Goal: Task Accomplishment & Management: Use online tool/utility

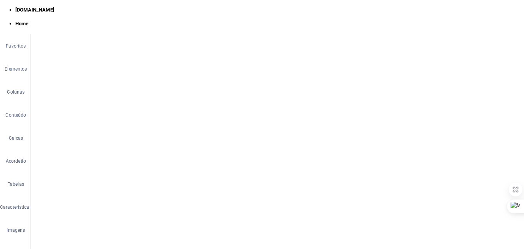
scroll to position [20, 0]
click at [161, 127] on figure at bounding box center [277, 109] width 493 height 218
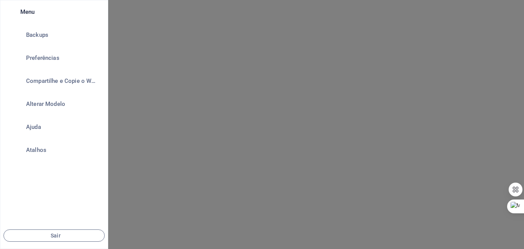
click at [236, 110] on div at bounding box center [262, 124] width 524 height 249
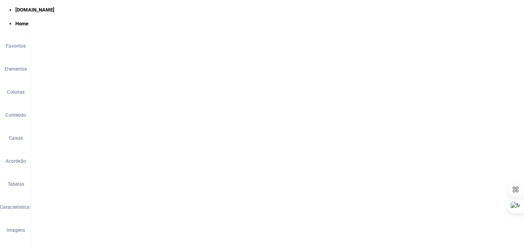
scroll to position [447, 0]
click at [62, 87] on icon at bounding box center [61, 88] width 4 height 8
click at [84, 231] on link "Ctrl Alt C Editar CSS" at bounding box center [96, 233] width 66 height 12
type textarea "@include text-v2;"
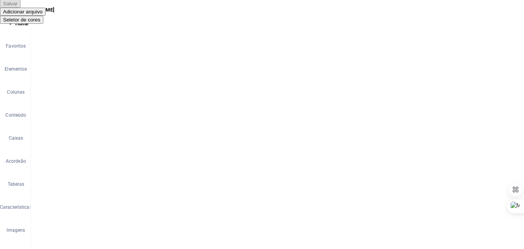
click at [395, 58] on h4 "HTML" at bounding box center [396, 62] width 13 height 8
click at [386, 95] on div "< a href = "#main-content" class = "wv-link-content button" > Skip to main cont…" at bounding box center [449, 162] width 189 height 155
type textarea "<a href="#main-content" class="wv-link-content button">Skip to main content</a>"
click at [330, 147] on button "Ok" at bounding box center [329, 146] width 15 height 12
type textarea "{{content}}"
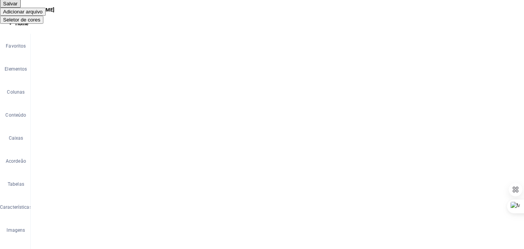
click at [398, 135] on div "< a href = "#main-content" class = "wv-link-content button" > Skip to main cont…" at bounding box center [449, 162] width 189 height 155
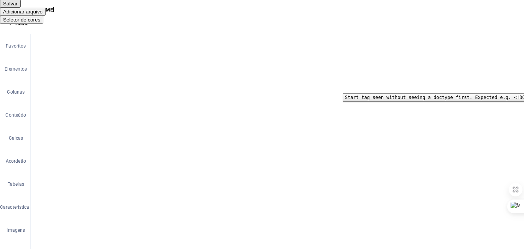
click at [355, 87] on div "1 2" at bounding box center [347, 161] width 15 height 152
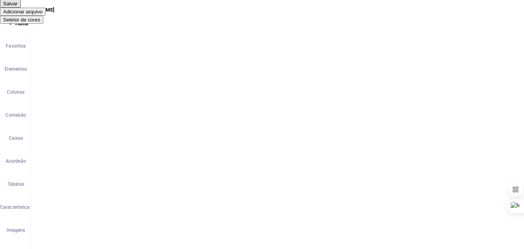
click at [516, 32] on icon at bounding box center [515, 32] width 5 height 6
click at [60, 88] on icon at bounding box center [61, 88] width 4 height 8
click at [92, 146] on link "Ctrl Alt C Editar CSS" at bounding box center [94, 146] width 66 height 12
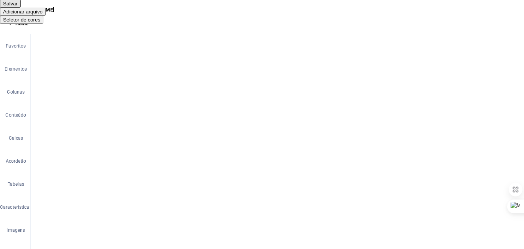
click at [518, 32] on icon at bounding box center [515, 32] width 5 height 6
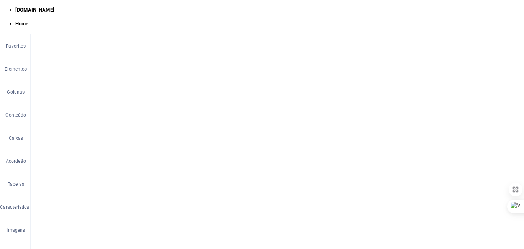
click at [136, 130] on icon at bounding box center [135, 132] width 4 height 8
click at [156, 143] on link "Ctrl Alt C Editar CSS" at bounding box center [170, 146] width 66 height 12
click at [206, 11] on icon "save" at bounding box center [206, 9] width 9 height 9
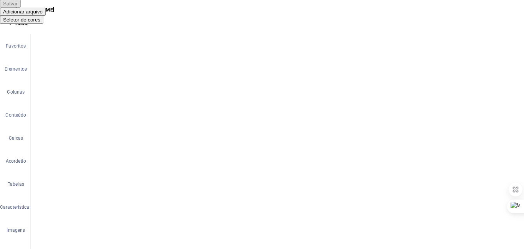
click at [514, 32] on icon at bounding box center [515, 32] width 5 height 6
drag, startPoint x: 516, startPoint y: 71, endPoint x: 515, endPoint y: 108, distance: 36.5
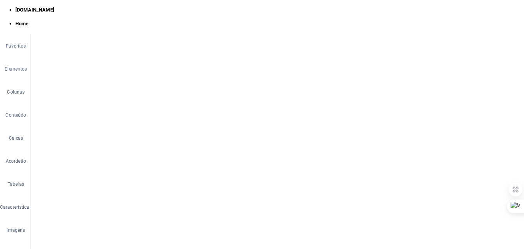
drag, startPoint x: 521, startPoint y: 83, endPoint x: 526, endPoint y: 38, distance: 45.9
click at [203, 142] on figure at bounding box center [277, 128] width 493 height 218
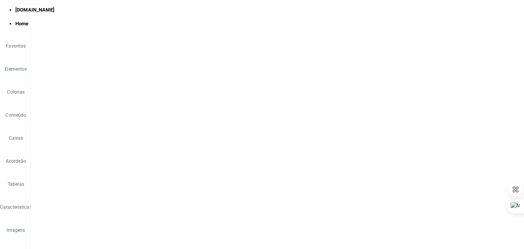
click at [169, 131] on link "Ctrl Alt C Editar CSS" at bounding box center [185, 135] width 66 height 12
click at [70, 181] on link "Ctrl V Colar" at bounding box center [84, 182] width 66 height 12
click at [391, 59] on h4 "HTML" at bounding box center [396, 62] width 13 height 8
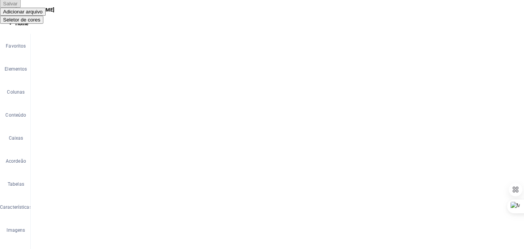
click at [389, 92] on div "< a href = "#main-content" class = "wv-link-content button" > Skip to main cont…" at bounding box center [449, 162] width 189 height 155
paste textarea
click at [204, 8] on icon "save" at bounding box center [206, 9] width 9 height 9
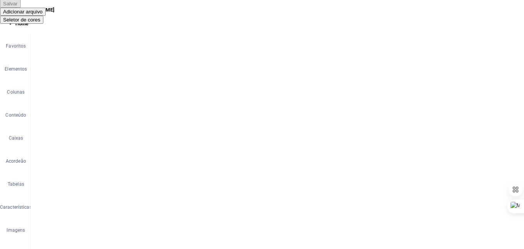
click at [516, 34] on icon at bounding box center [515, 32] width 5 height 6
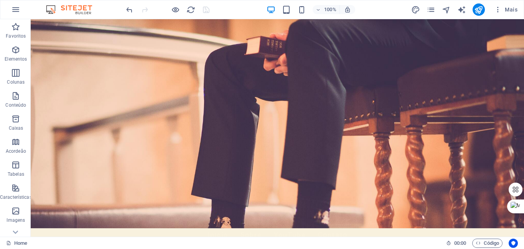
scroll to position [0, 0]
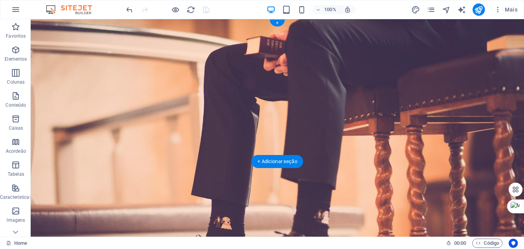
click at [141, 135] on figure at bounding box center [277, 128] width 493 height 218
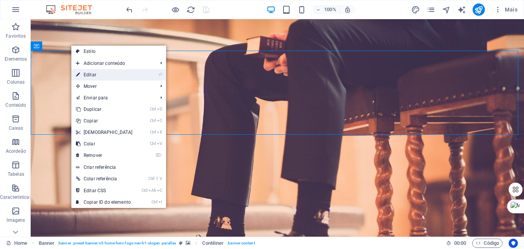
click at [91, 76] on link "⏎ Editar" at bounding box center [104, 75] width 66 height 12
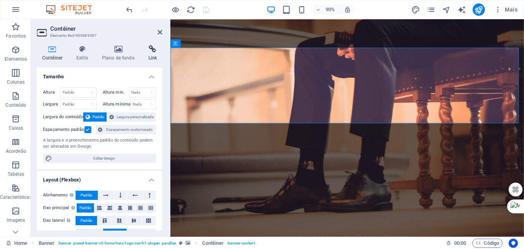
click at [153, 55] on h4 "Link" at bounding box center [152, 53] width 19 height 16
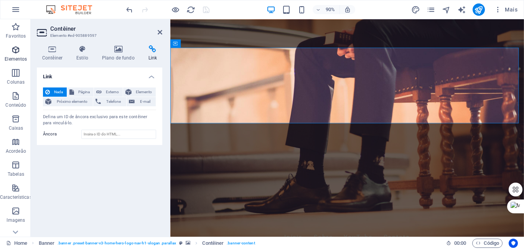
click at [16, 54] on icon "button" at bounding box center [15, 49] width 9 height 9
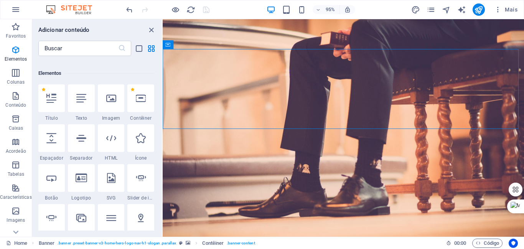
scroll to position [82, 0]
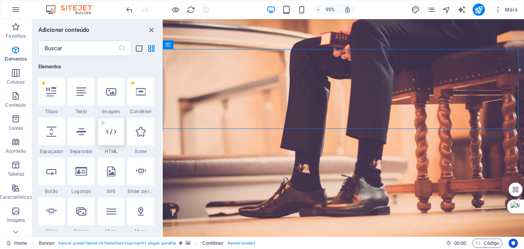
click at [109, 133] on icon at bounding box center [111, 132] width 10 height 10
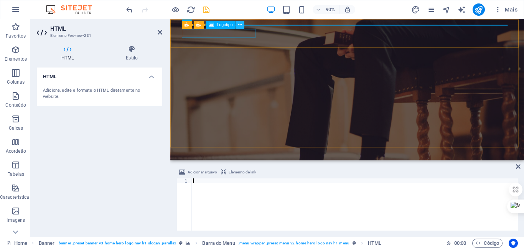
click at [241, 25] on icon at bounding box center [240, 24] width 4 height 7
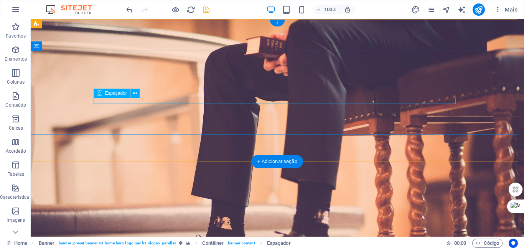
click at [135, 92] on icon at bounding box center [135, 93] width 4 height 8
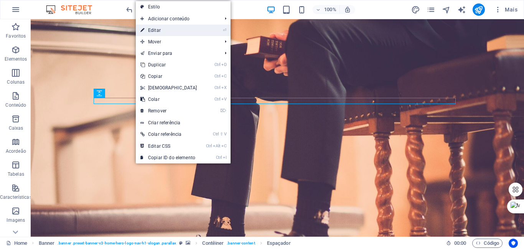
click at [153, 30] on link "⏎ Editar" at bounding box center [169, 31] width 66 height 12
select select "px"
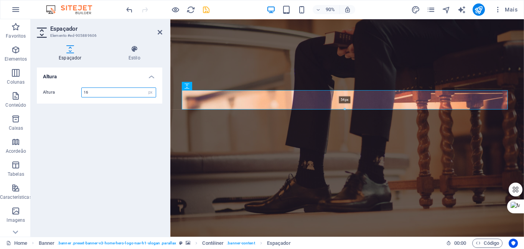
drag, startPoint x: 344, startPoint y: 96, endPoint x: 348, endPoint y: 111, distance: 15.0
type input "54"
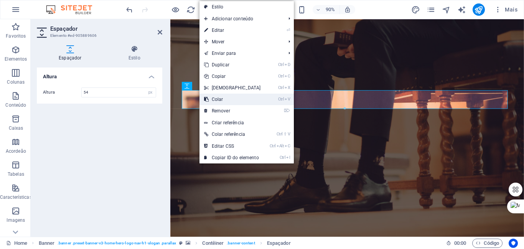
click at [222, 98] on link "Ctrl V Colar" at bounding box center [233, 100] width 66 height 12
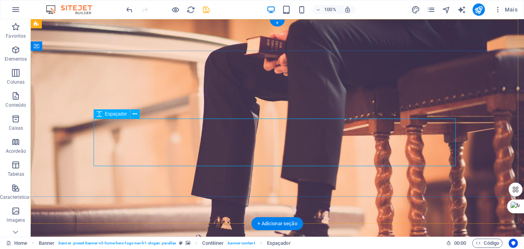
click at [99, 115] on icon at bounding box center [99, 113] width 5 height 9
click at [99, 115] on div "H3 Banner Contêiner Galeria Galeria Galeria Banner Barra do Menu Menu Contêiner…" at bounding box center [277, 128] width 493 height 218
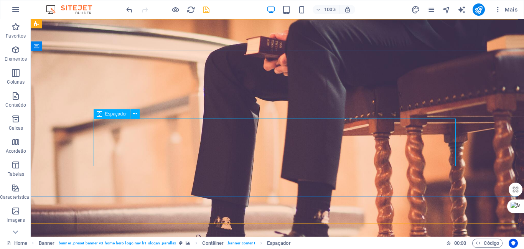
select select "px"
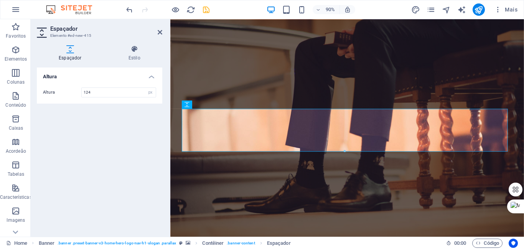
click at [51, 28] on h2 "Espaçador" at bounding box center [106, 28] width 112 height 7
click at [217, 104] on icon at bounding box center [219, 104] width 4 height 7
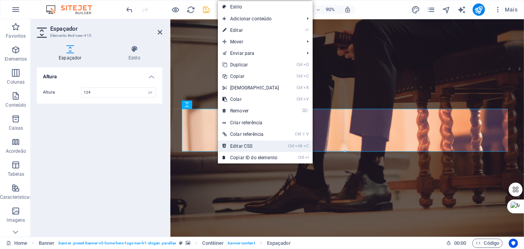
click at [236, 144] on link "Ctrl Alt C Editar CSS" at bounding box center [251, 146] width 66 height 12
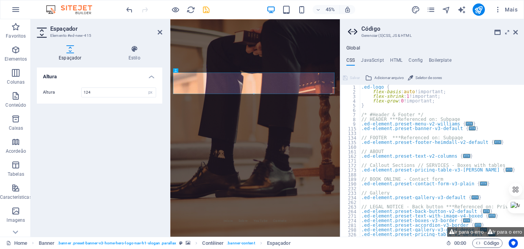
scroll to position [0, 0]
click at [360, 95] on div ".ed-logo { flex-basis : auto !important; flex-shrink : 1 !important; flex-grow …" at bounding box center [513, 162] width 307 height 155
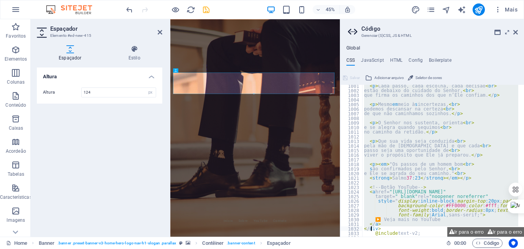
scroll to position [429, 0]
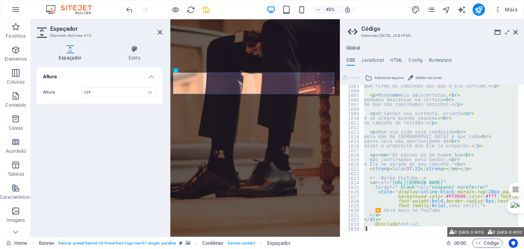
drag, startPoint x: 361, startPoint y: 103, endPoint x: 371, endPoint y: 232, distance: 129.3
click at [371, 232] on div "flex-shrink: 1!important; 1003 1004 1005 1006 1007 1008 1009 1010 1011 1012 101…" at bounding box center [432, 161] width 184 height 152
type textarea "@include text-v2; }"
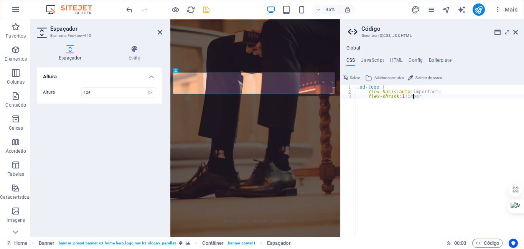
type textarea "f"
type textarea "."
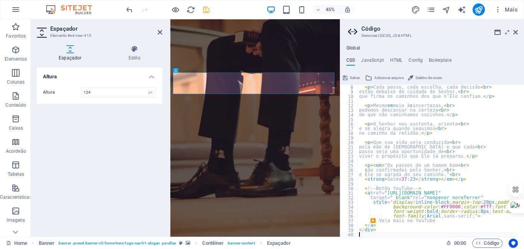
scroll to position [32, 0]
click at [208, 10] on icon "save" at bounding box center [206, 9] width 9 height 9
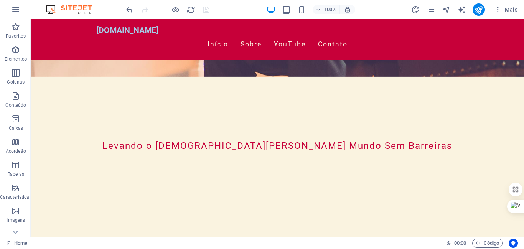
scroll to position [0, 0]
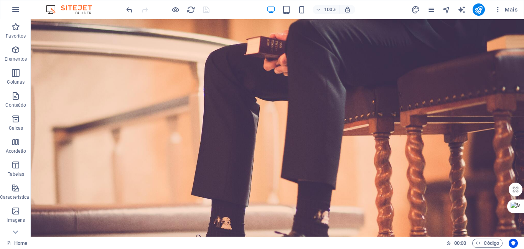
drag, startPoint x: 521, startPoint y: 37, endPoint x: 553, endPoint y: 31, distance: 32.4
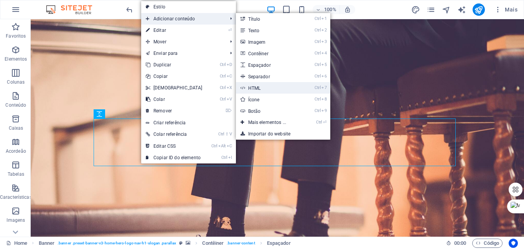
click at [255, 87] on link "Ctrl 7 HTML" at bounding box center [269, 88] width 66 height 12
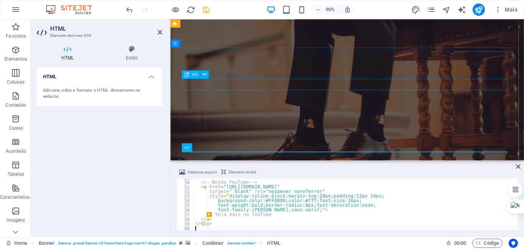
scroll to position [132, 0]
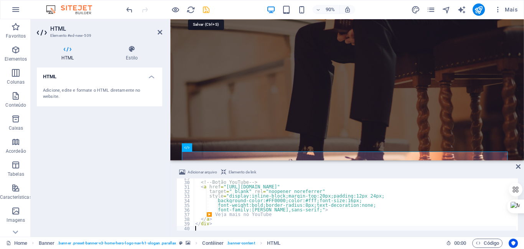
click at [205, 8] on icon "save" at bounding box center [206, 9] width 9 height 9
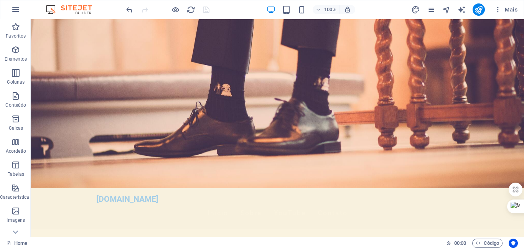
scroll to position [0, 0]
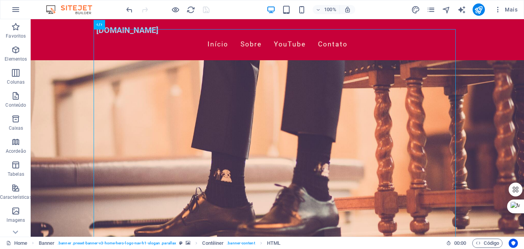
scroll to position [144, 0]
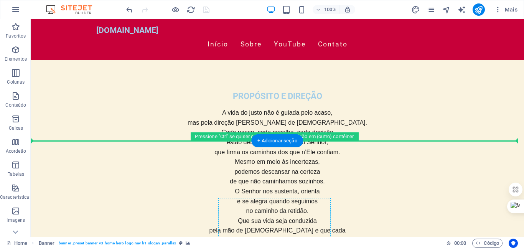
scroll to position [860, 0]
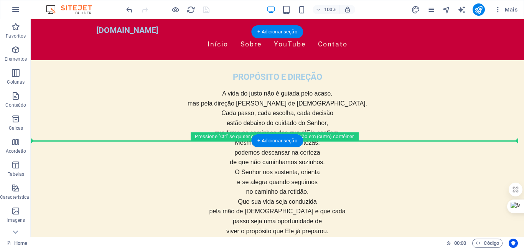
drag, startPoint x: 261, startPoint y: 103, endPoint x: 271, endPoint y: 117, distance: 17.4
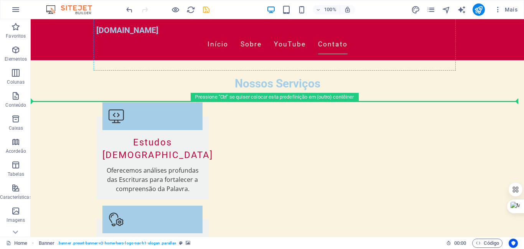
scroll to position [1602, 0]
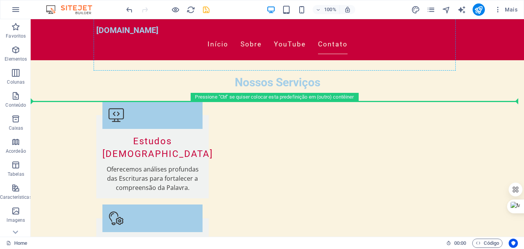
drag, startPoint x: 261, startPoint y: 137, endPoint x: 267, endPoint y: 221, distance: 84.3
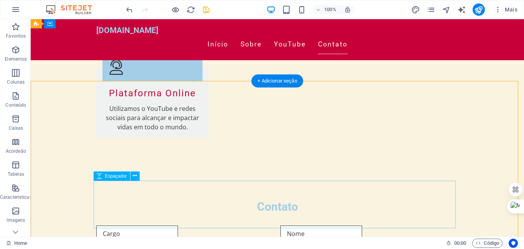
scroll to position [1487, 0]
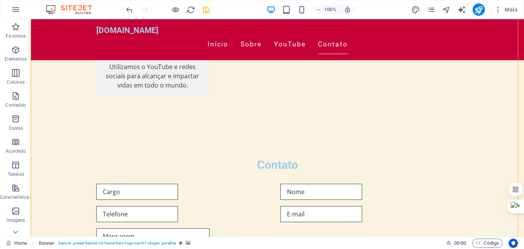
drag, startPoint x: 553, startPoint y: 216, endPoint x: 524, endPoint y: 61, distance: 158.2
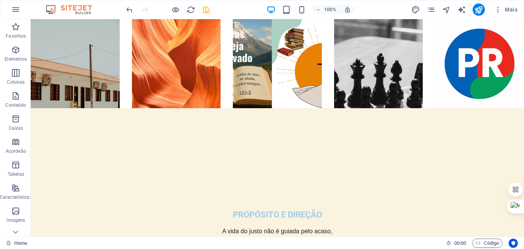
scroll to position [58, 0]
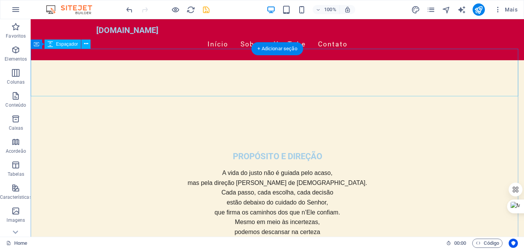
click at [223, 84] on div at bounding box center [277, 74] width 493 height 48
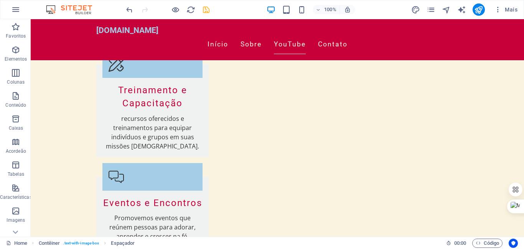
scroll to position [1269, 0]
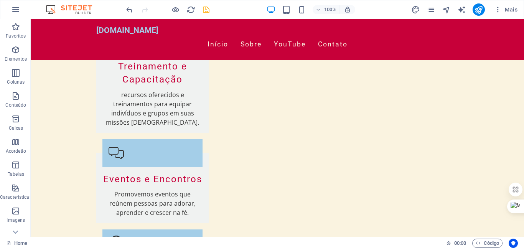
drag, startPoint x: 523, startPoint y: 49, endPoint x: 554, endPoint y: 204, distance: 157.8
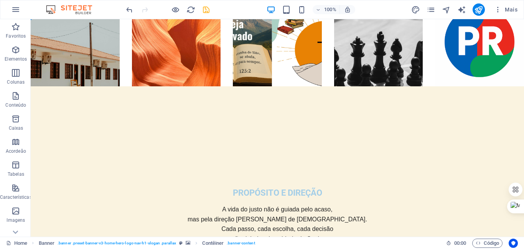
scroll to position [0, 0]
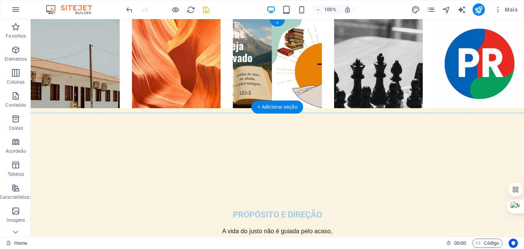
drag, startPoint x: 214, startPoint y: 143, endPoint x: 207, endPoint y: 26, distance: 116.5
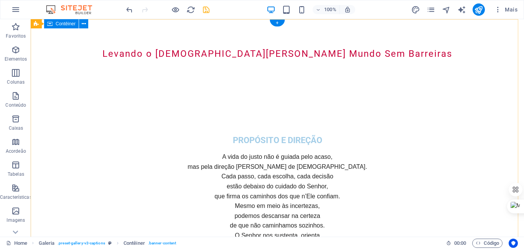
click at [111, 31] on div "Levando o Evangelho ao Mundo Sem Barreiras PROPÓSITO E DIREÇÃO A vida do justo …" at bounding box center [278, 207] width 506 height 389
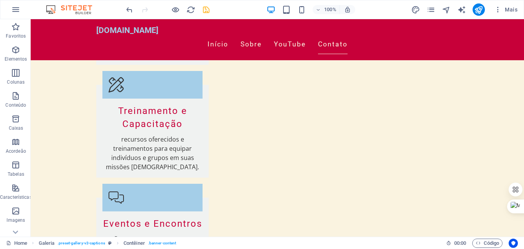
scroll to position [1652, 0]
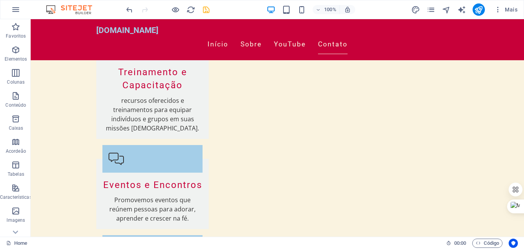
drag, startPoint x: 523, startPoint y: 38, endPoint x: 550, endPoint y: 262, distance: 225.7
select select "vh"
select select "header"
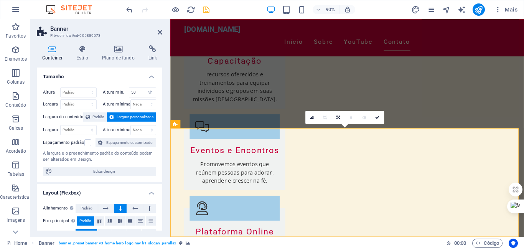
scroll to position [1620, 0]
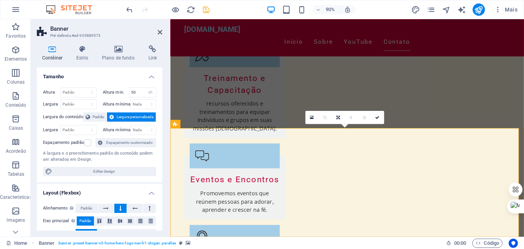
drag, startPoint x: 265, startPoint y: 192, endPoint x: 392, endPoint y: 34, distance: 202.5
click at [163, 31] on aside "Banner Pré-definida #ed-905889573 Contêiner Estilo Plano de fundo Link Tamanho …" at bounding box center [101, 128] width 140 height 218
click at [160, 31] on icon at bounding box center [160, 32] width 5 height 6
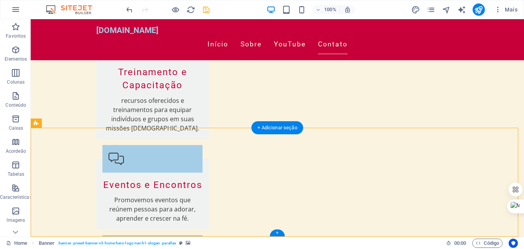
drag, startPoint x: 209, startPoint y: 193, endPoint x: 204, endPoint y: 194, distance: 5.0
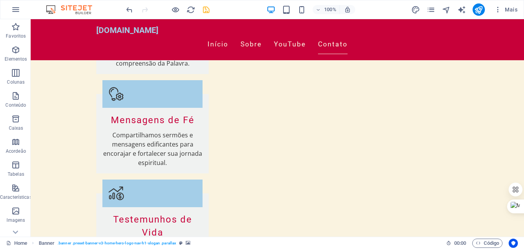
scroll to position [1391, 0]
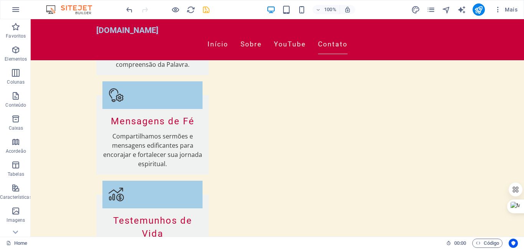
click at [164, 97] on button "Mais" at bounding box center [122, 102] width 84 height 11
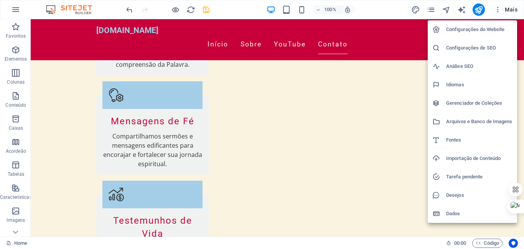
click at [519, 13] on div at bounding box center [262, 124] width 524 height 249
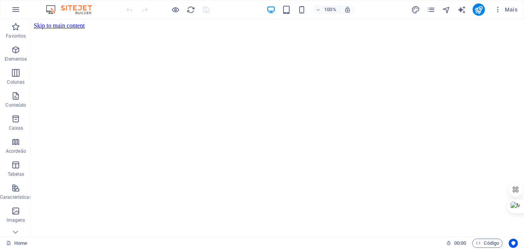
click at [523, 16] on div "100% Mais" at bounding box center [261, 9] width 523 height 18
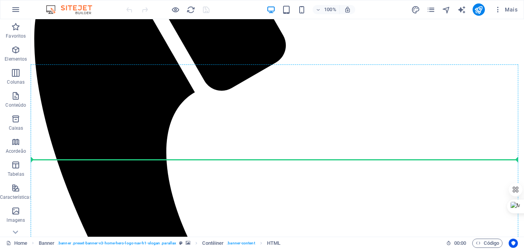
scroll to position [490, 0]
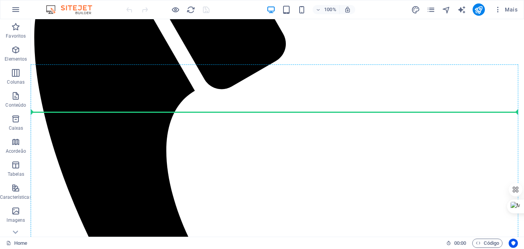
drag, startPoint x: 246, startPoint y: 181, endPoint x: 243, endPoint y: 101, distance: 81.0
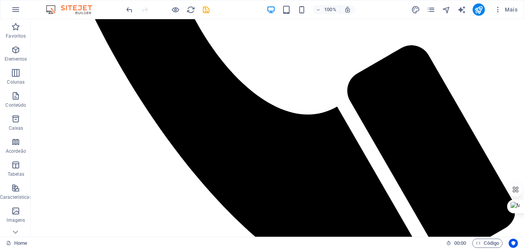
scroll to position [695, 0]
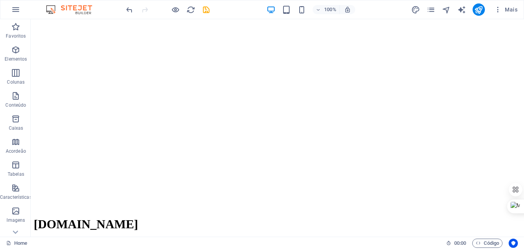
scroll to position [0, 0]
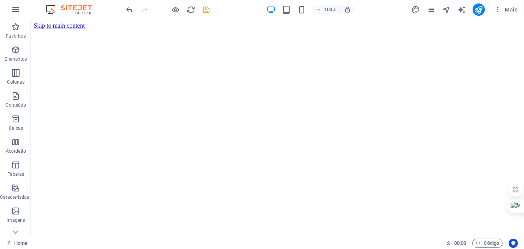
drag, startPoint x: 520, startPoint y: 122, endPoint x: 554, endPoint y: 19, distance: 108.7
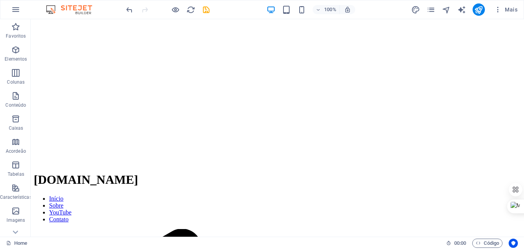
scroll to position [106, 0]
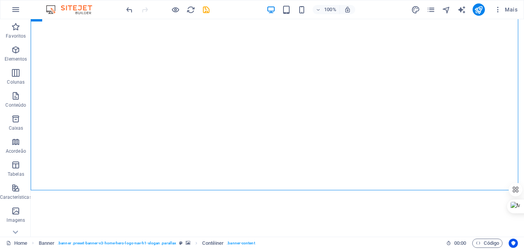
scroll to position [0, 0]
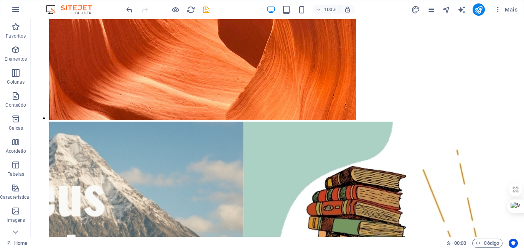
scroll to position [1602, 0]
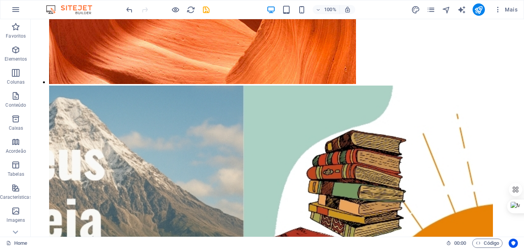
drag, startPoint x: 172, startPoint y: 155, endPoint x: 351, endPoint y: 109, distance: 184.6
drag, startPoint x: 551, startPoint y: 236, endPoint x: 524, endPoint y: 48, distance: 190.3
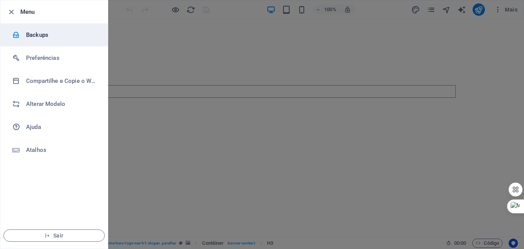
click at [31, 34] on h6 "Backups" at bounding box center [61, 34] width 71 height 9
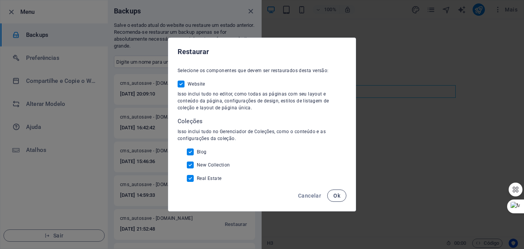
click at [340, 195] on span "Ok" at bounding box center [336, 196] width 7 height 6
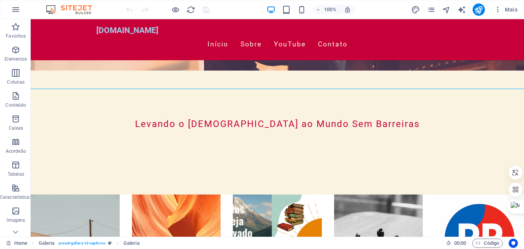
scroll to position [167, 0]
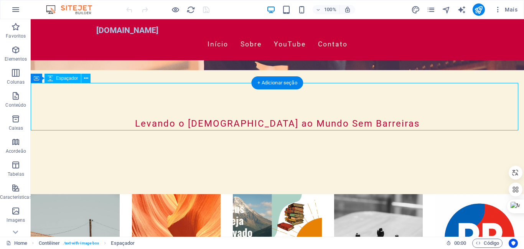
click at [285, 83] on div "+ Adicionar seção" at bounding box center [277, 82] width 52 height 13
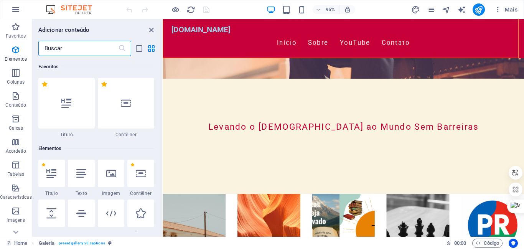
scroll to position [1343, 0]
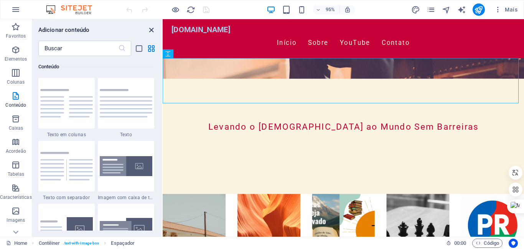
click at [151, 29] on icon "close panel" at bounding box center [151, 30] width 9 height 9
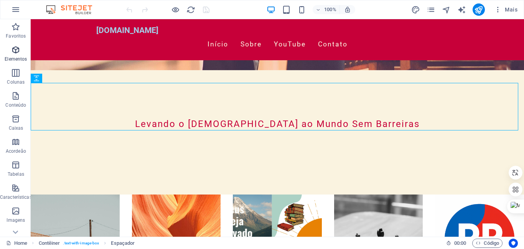
click at [14, 50] on icon "button" at bounding box center [15, 49] width 9 height 9
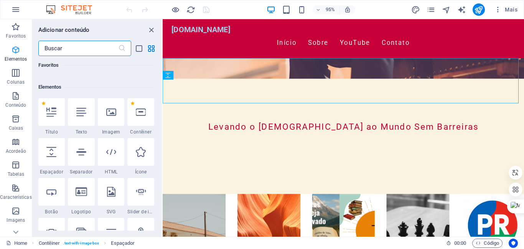
scroll to position [82, 0]
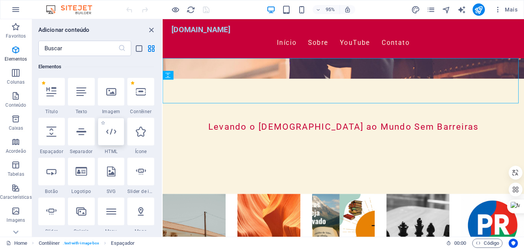
click at [114, 135] on icon at bounding box center [111, 132] width 10 height 10
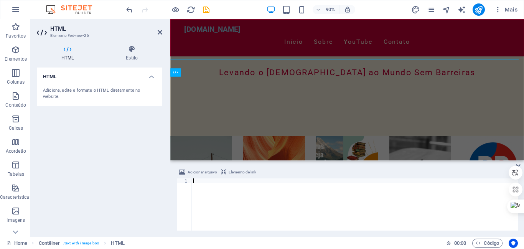
click at [195, 182] on div at bounding box center [354, 208] width 327 height 61
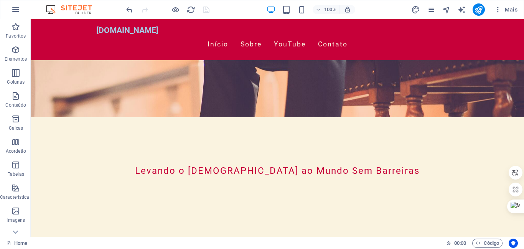
scroll to position [116, 0]
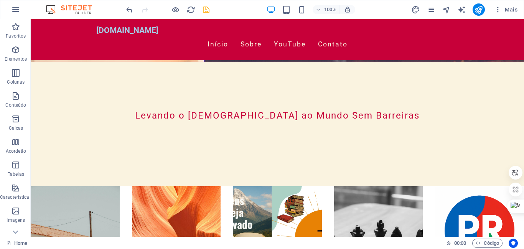
scroll to position [191, 0]
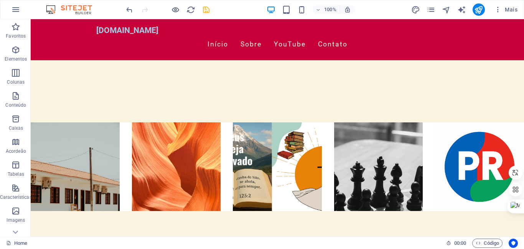
scroll to position [136, 0]
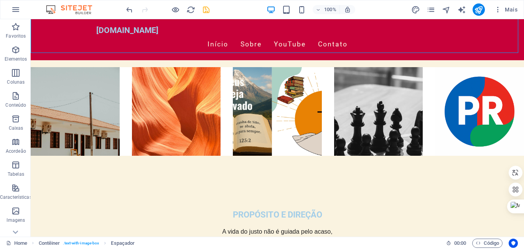
scroll to position [305, 0]
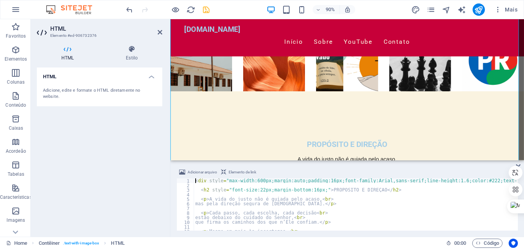
scroll to position [422, 0]
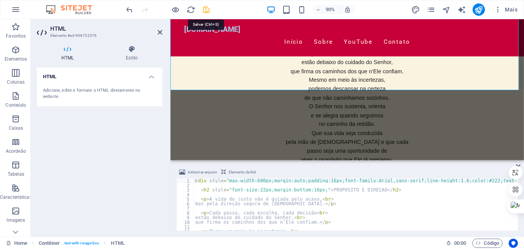
click at [206, 8] on icon "save" at bounding box center [206, 9] width 9 height 9
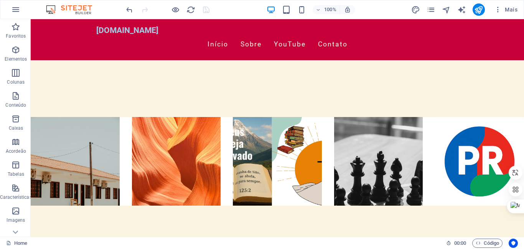
scroll to position [230, 0]
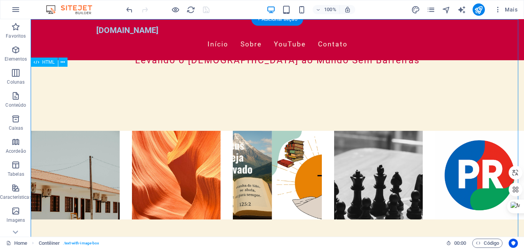
drag, startPoint x: 218, startPoint y: 96, endPoint x: 259, endPoint y: 136, distance: 57.8
click at [65, 63] on button at bounding box center [62, 62] width 9 height 9
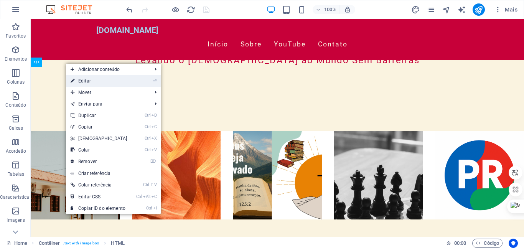
click at [84, 79] on link "⏎ Editar" at bounding box center [99, 81] width 66 height 12
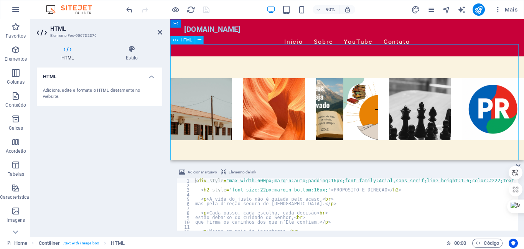
drag, startPoint x: 310, startPoint y: 71, endPoint x: 321, endPoint y: 81, distance: 14.7
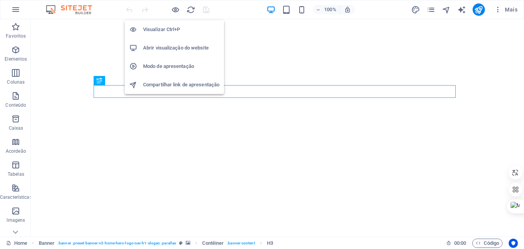
click at [183, 47] on h6 "Abrir visualização do website" at bounding box center [181, 47] width 76 height 9
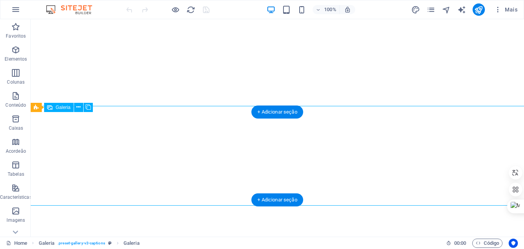
select select "4"
select select "px"
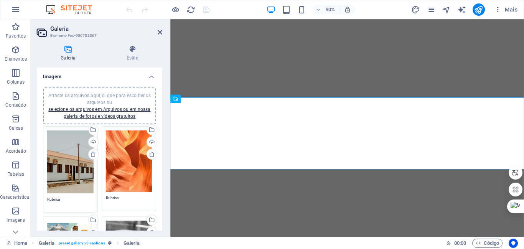
click at [68, 50] on icon at bounding box center [68, 49] width 63 height 8
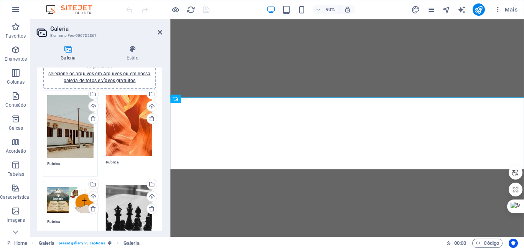
scroll to position [21, 0]
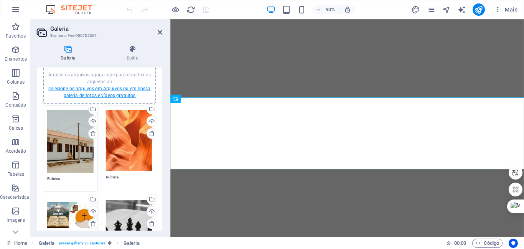
click at [89, 89] on link "selecione os arquivos em Arquivos ou em nossa galeria de fotos e vídeos gratuit…" at bounding box center [99, 92] width 102 height 12
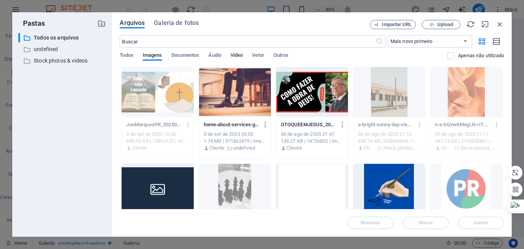
click at [238, 55] on span "Vídeo" at bounding box center [237, 56] width 12 height 11
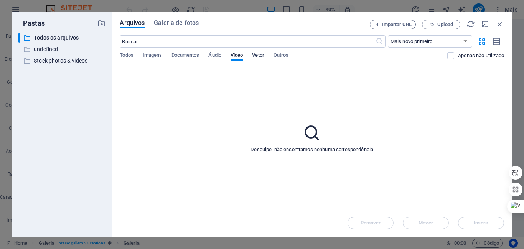
click at [261, 55] on span "Vetor" at bounding box center [258, 56] width 12 height 11
click at [215, 56] on span "Áudio" at bounding box center [214, 56] width 13 height 11
select select "name_asc"
click at [388, 35] on select "Mais novo primeiro Mais antigo primeiro Nome (A-Z) Nome (Z-A) Tamanho (0-9) Tam…" at bounding box center [430, 41] width 84 height 12
click at [444, 23] on span "Upload" at bounding box center [445, 24] width 16 height 5
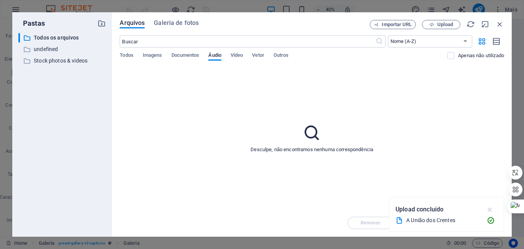
click at [490, 208] on icon "button" at bounding box center [490, 209] width 9 height 8
click at [503, 25] on icon "button" at bounding box center [500, 24] width 8 height 8
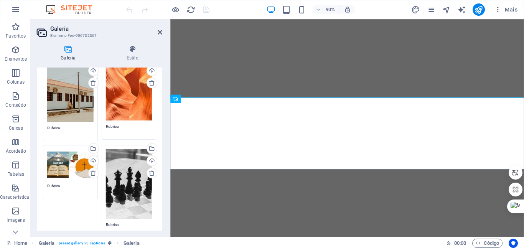
scroll to position [0, 0]
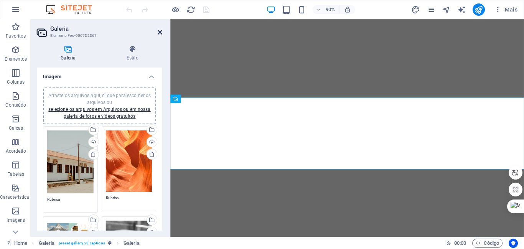
click at [161, 30] on icon at bounding box center [160, 32] width 5 height 6
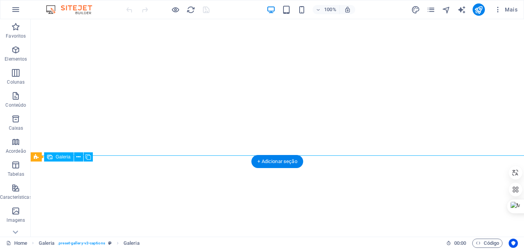
select select "4"
select select "px"
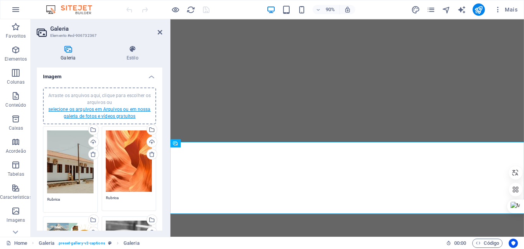
click at [114, 110] on link "selecione os arquivos em Arquivos ou em nossa galeria de fotos e vídeos gratuit…" at bounding box center [99, 113] width 102 height 12
select select "name_asc"
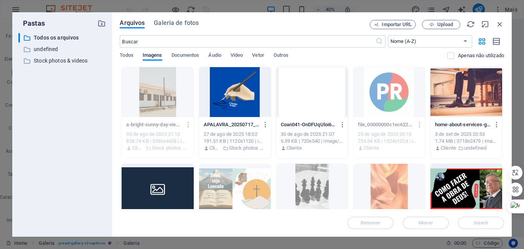
click at [468, 80] on div at bounding box center [466, 92] width 72 height 50
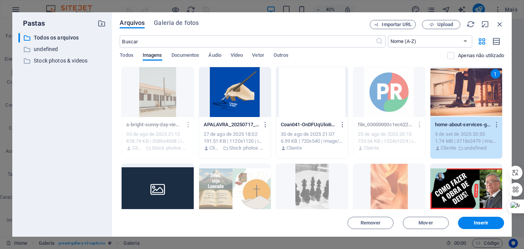
click at [468, 80] on div "1" at bounding box center [466, 92] width 72 height 50
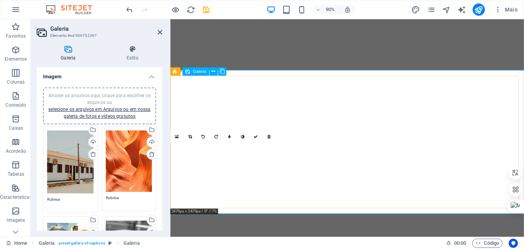
type textarea "Rubrica"
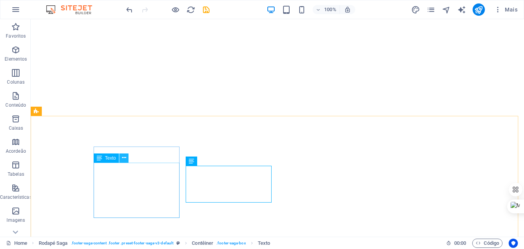
click at [124, 158] on icon at bounding box center [124, 158] width 4 height 8
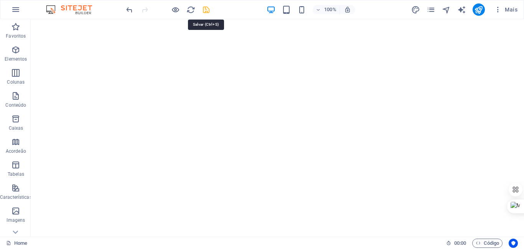
click at [206, 10] on icon "save" at bounding box center [206, 9] width 9 height 9
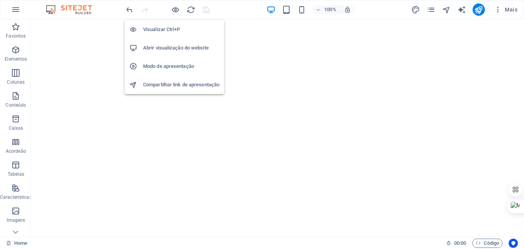
click at [199, 46] on h6 "Abrir visualização do website" at bounding box center [181, 47] width 76 height 9
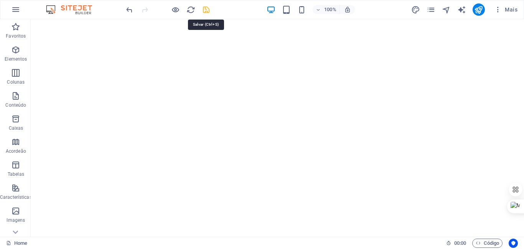
click at [206, 9] on icon "save" at bounding box center [206, 9] width 9 height 9
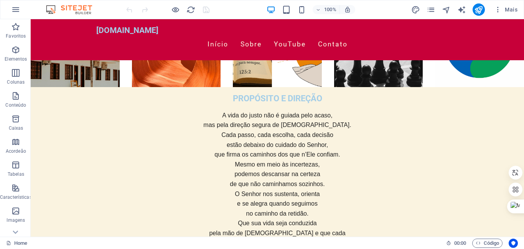
scroll to position [438, 0]
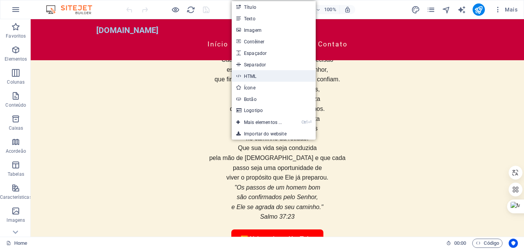
click at [247, 74] on link "HTML" at bounding box center [274, 76] width 84 height 12
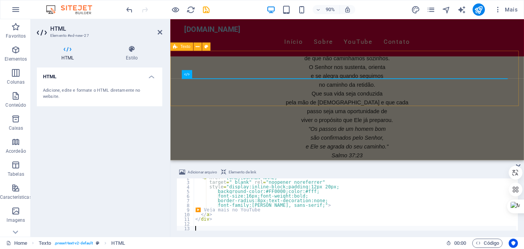
scroll to position [8, 0]
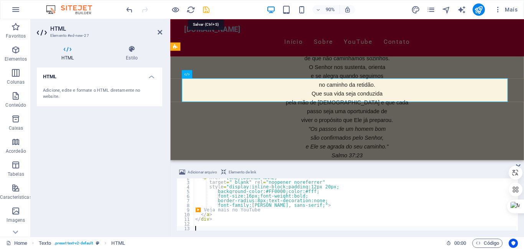
click at [205, 10] on icon "save" at bounding box center [206, 9] width 9 height 9
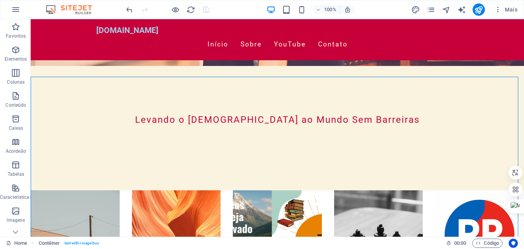
scroll to position [170, 0]
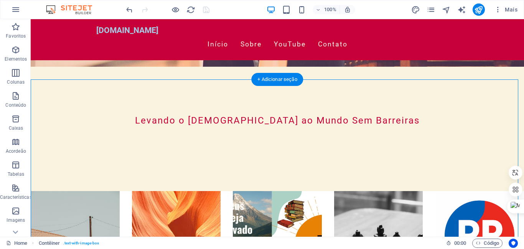
drag, startPoint x: 252, startPoint y: 208, endPoint x: 261, endPoint y: 90, distance: 118.9
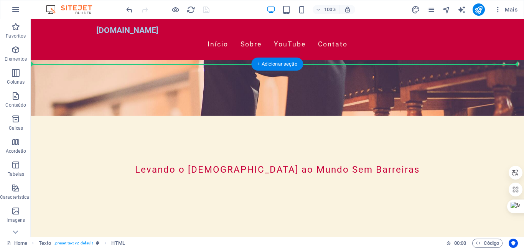
scroll to position [98, 0]
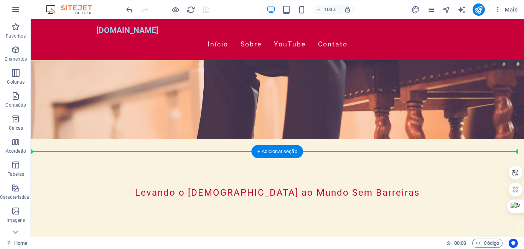
drag, startPoint x: 151, startPoint y: 224, endPoint x: 204, endPoint y: 162, distance: 81.4
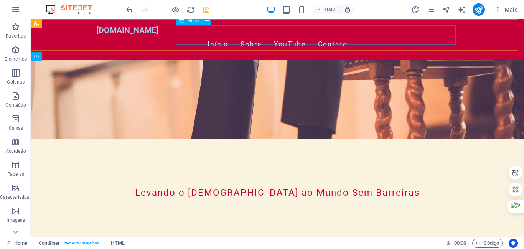
scroll to position [188, 0]
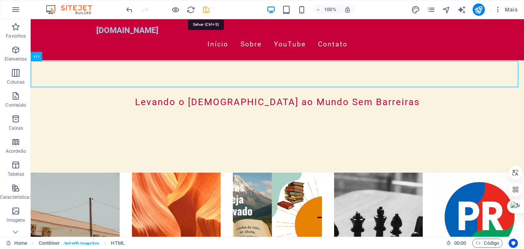
click at [205, 8] on icon "save" at bounding box center [206, 9] width 9 height 9
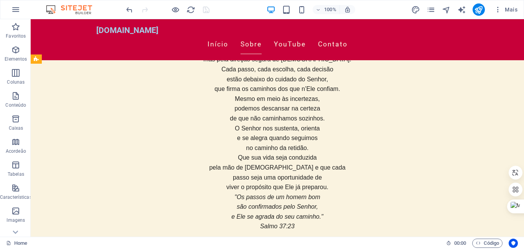
scroll to position [455, 0]
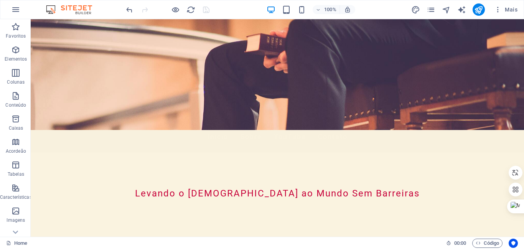
scroll to position [0, 0]
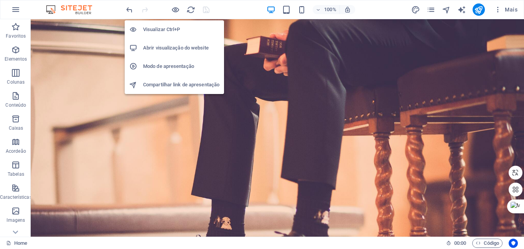
click at [172, 48] on h6 "Abrir visualização do website" at bounding box center [181, 47] width 76 height 9
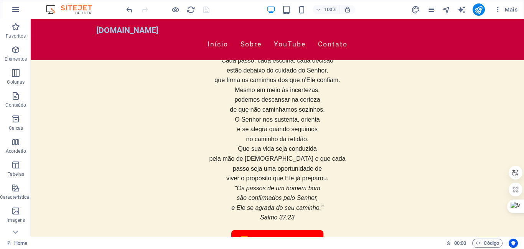
scroll to position [473, 0]
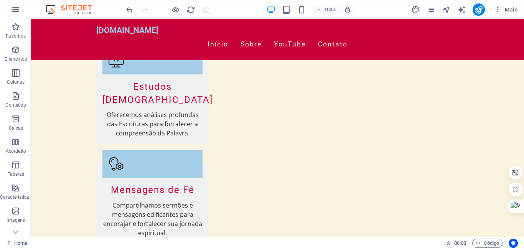
scroll to position [1008, 0]
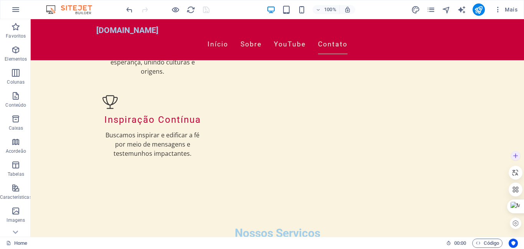
drag, startPoint x: 521, startPoint y: 182, endPoint x: 523, endPoint y: 165, distance: 17.7
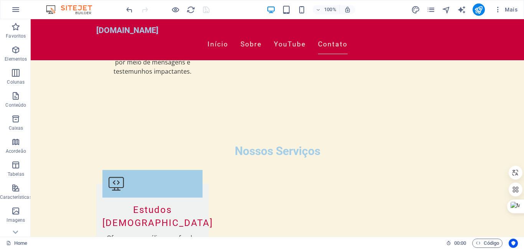
scroll to position [1079, 0]
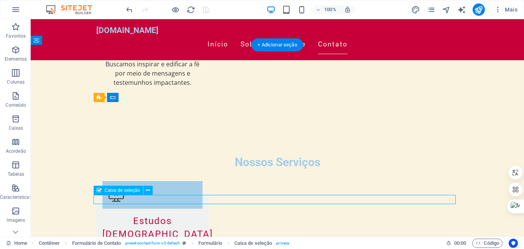
click at [147, 191] on icon at bounding box center [148, 190] width 4 height 8
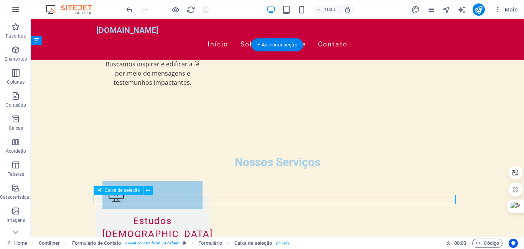
click at [148, 189] on icon at bounding box center [148, 190] width 4 height 8
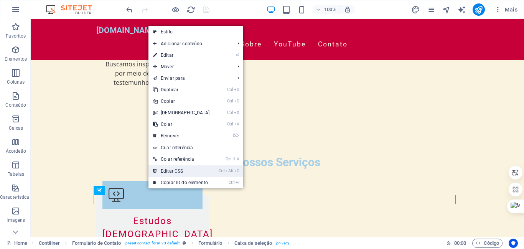
click at [164, 171] on link "Ctrl Alt C Editar CSS" at bounding box center [181, 171] width 66 height 12
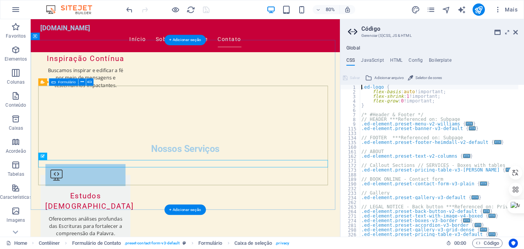
scroll to position [1057, 0]
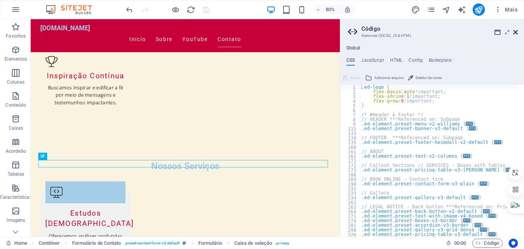
click at [518, 31] on icon at bounding box center [515, 32] width 5 height 6
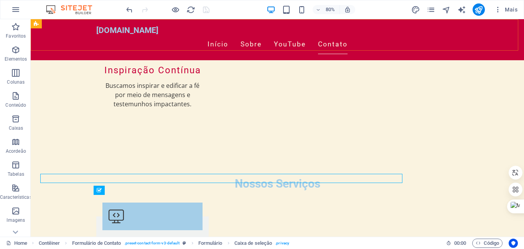
scroll to position [1079, 0]
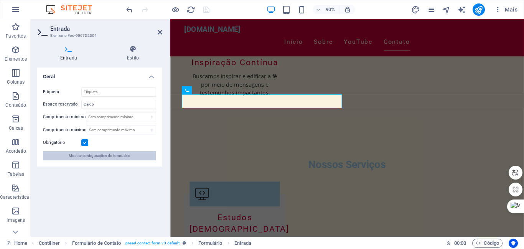
click at [91, 155] on span "Mostrar configurações do formulário" at bounding box center [100, 155] width 62 height 9
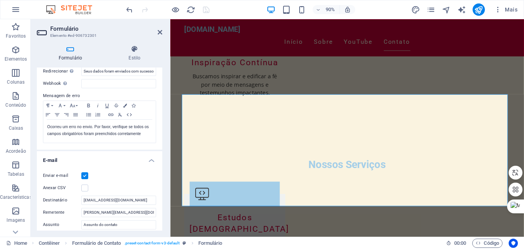
scroll to position [114, 0]
click at [84, 186] on label at bounding box center [84, 186] width 7 height 7
click at [0, 0] on input "Anexar CSV" at bounding box center [0, 0] width 0 height 0
click at [110, 198] on input "[EMAIL_ADDRESS][DOMAIN_NAME]" at bounding box center [118, 199] width 75 height 9
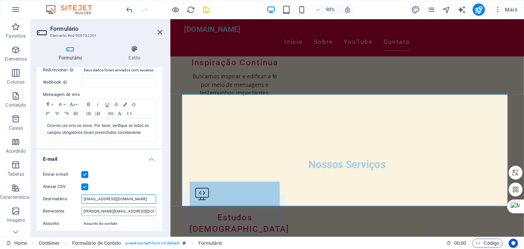
type input "[EMAIL_ADDRESS][DOMAIN_NAME]"
click at [99, 211] on input "[PERSON_NAME][EMAIL_ADDRESS][DOMAIN_NAME]" at bounding box center [118, 211] width 75 height 9
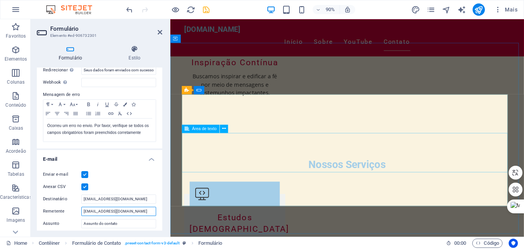
type input "[EMAIL_ADDRESS][DOMAIN_NAME]"
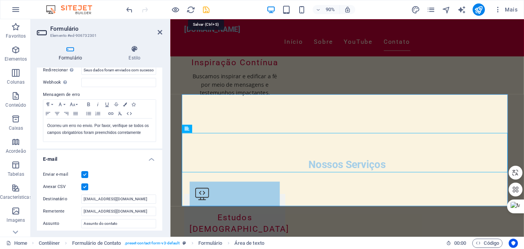
click at [207, 8] on icon "save" at bounding box center [206, 9] width 9 height 9
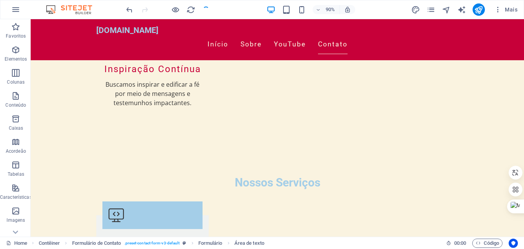
scroll to position [1079, 0]
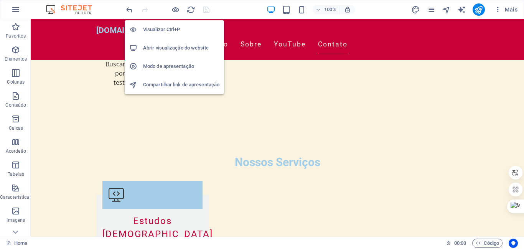
click at [178, 46] on h6 "Abrir visualização do website" at bounding box center [181, 47] width 76 height 9
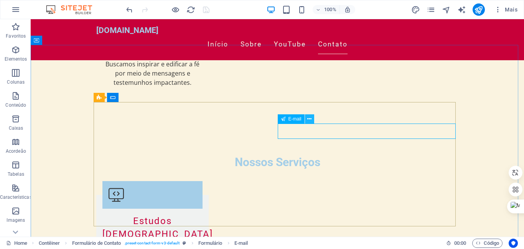
click at [311, 117] on icon at bounding box center [309, 119] width 4 height 8
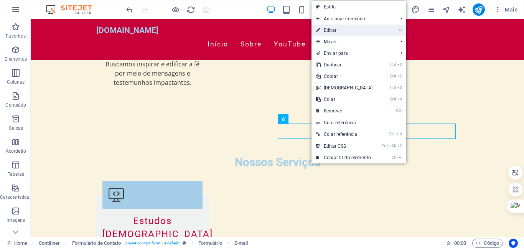
click at [326, 28] on link "⏎ Editar" at bounding box center [345, 31] width 66 height 12
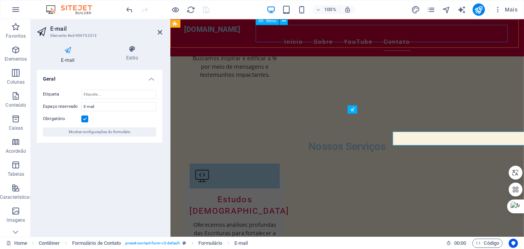
scroll to position [1058, 0]
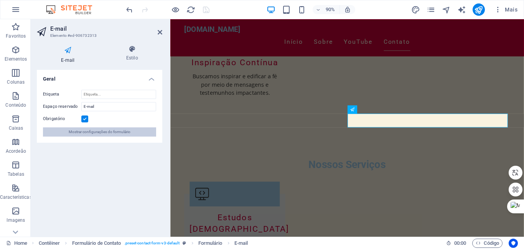
click at [126, 132] on span "Mostrar configurações do formulário" at bounding box center [100, 131] width 62 height 9
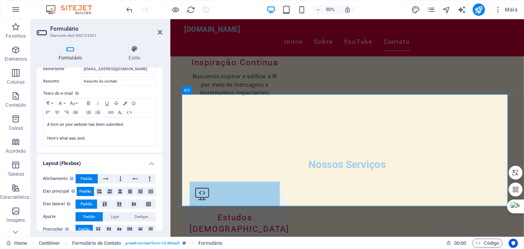
scroll to position [266, 0]
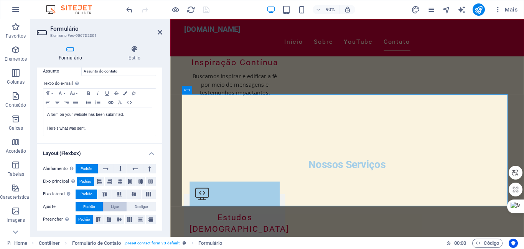
click at [114, 206] on span "Ligar" at bounding box center [115, 206] width 8 height 9
click at [117, 208] on span "Ligar" at bounding box center [115, 206] width 8 height 9
click at [135, 206] on span "Desligar" at bounding box center [141, 206] width 13 height 9
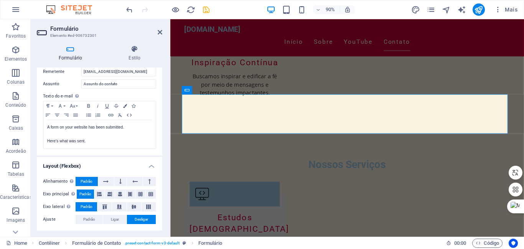
scroll to position [254, 0]
click at [84, 194] on span "Padrão" at bounding box center [85, 194] width 12 height 9
click at [84, 208] on span "Padrão" at bounding box center [87, 206] width 12 height 9
click at [89, 220] on span "Padrão" at bounding box center [89, 219] width 12 height 9
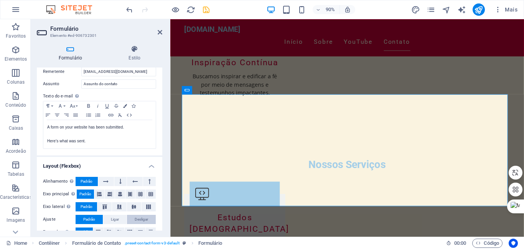
click at [141, 221] on span "Desligar" at bounding box center [141, 219] width 13 height 9
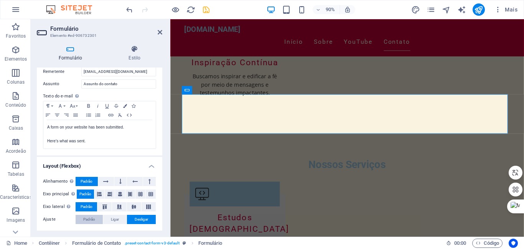
click at [88, 218] on span "Padrão" at bounding box center [89, 219] width 12 height 9
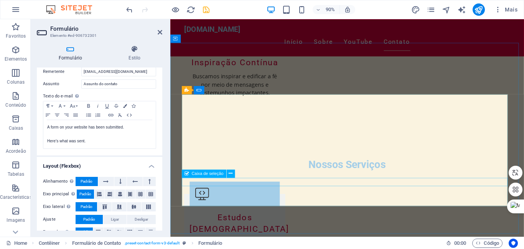
checkbox input "true"
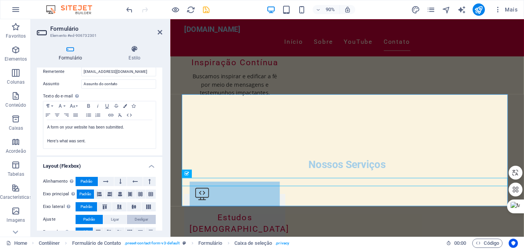
click at [139, 218] on span "Desligar" at bounding box center [141, 219] width 13 height 9
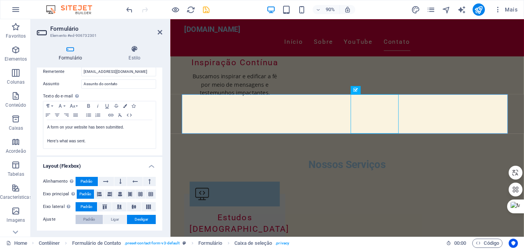
click at [89, 219] on span "Padrão" at bounding box center [89, 219] width 12 height 9
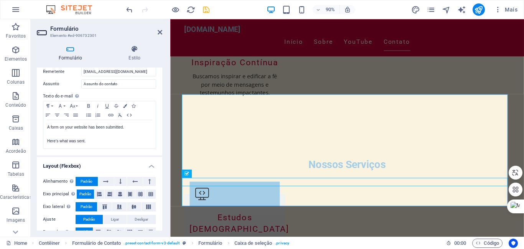
scroll to position [266, 0]
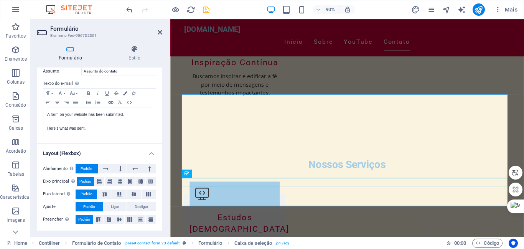
click at [81, 219] on span "Padrão" at bounding box center [84, 219] width 12 height 9
click at [81, 218] on span "Padrão" at bounding box center [84, 219] width 12 height 9
click at [114, 207] on span "Ligar" at bounding box center [115, 206] width 8 height 9
click at [136, 207] on span "Desligar" at bounding box center [141, 206] width 13 height 9
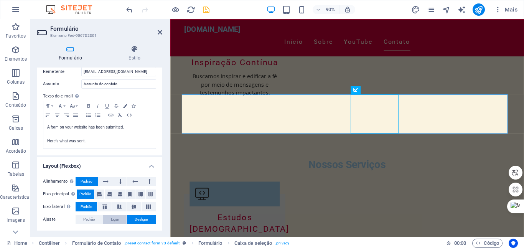
click at [116, 220] on span "Ligar" at bounding box center [115, 219] width 8 height 9
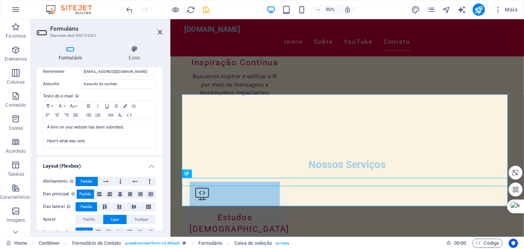
click at [85, 182] on span "Padrão" at bounding box center [87, 181] width 12 height 9
drag, startPoint x: 160, startPoint y: 179, endPoint x: 162, endPoint y: 206, distance: 26.5
click at [162, 206] on div "Geral Título Defina um nome para o formulário. General form Mensagens Mensagem …" at bounding box center [99, 149] width 125 height 163
click at [206, 13] on icon "save" at bounding box center [206, 9] width 9 height 9
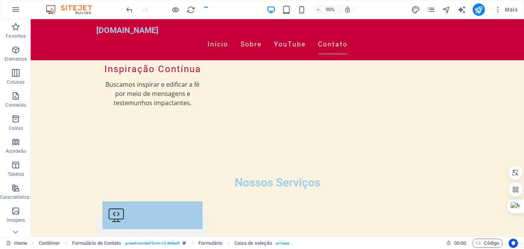
scroll to position [1079, 0]
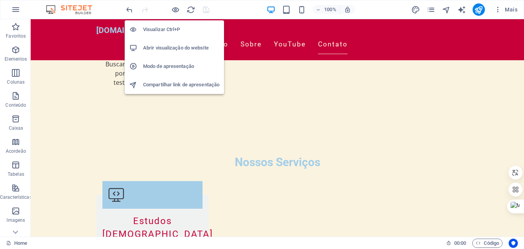
click at [175, 46] on h6 "Abrir visualização do website" at bounding box center [181, 47] width 76 height 9
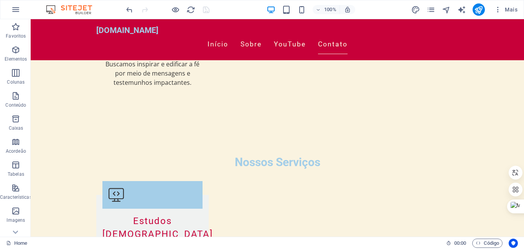
drag, startPoint x: 553, startPoint y: 198, endPoint x: 523, endPoint y: 36, distance: 164.5
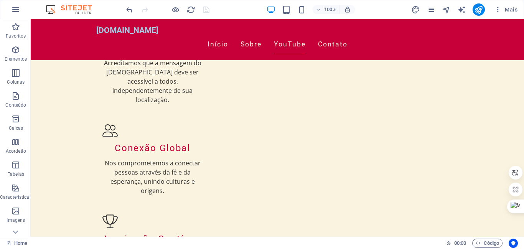
drag, startPoint x: 553, startPoint y: 179, endPoint x: 523, endPoint y: 71, distance: 111.5
drag, startPoint x: 551, startPoint y: 175, endPoint x: 516, endPoint y: 63, distance: 117.5
click at [517, 31] on div "[DOMAIN_NAME] Início Sobre YouTube Contato" at bounding box center [277, 39] width 493 height 41
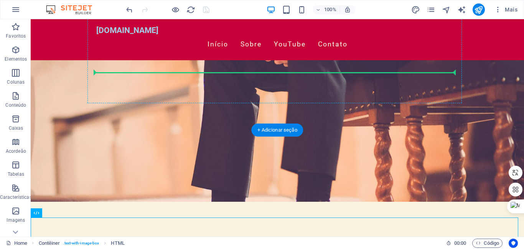
scroll to position [32, 0]
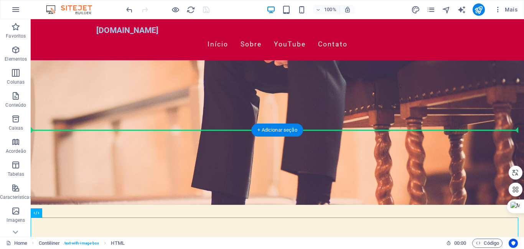
drag, startPoint x: 163, startPoint y: 199, endPoint x: 186, endPoint y: 122, distance: 80.5
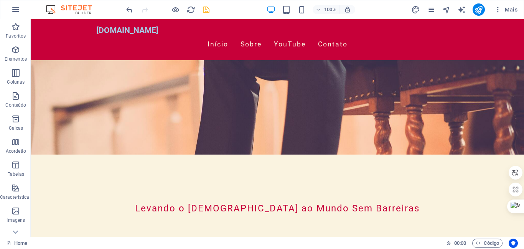
scroll to position [28, 0]
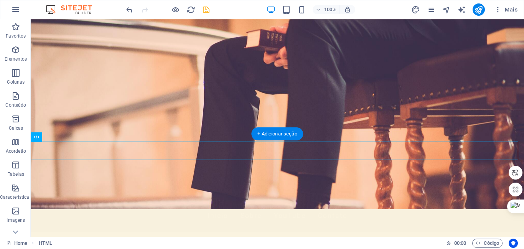
drag, startPoint x: 104, startPoint y: 136, endPoint x: 109, endPoint y: 110, distance: 26.1
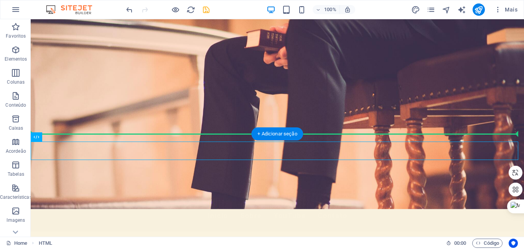
drag, startPoint x: 108, startPoint y: 148, endPoint x: 114, endPoint y: 120, distance: 28.1
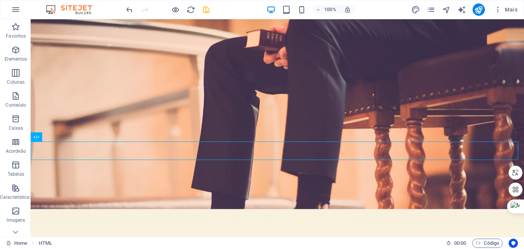
scroll to position [0, 0]
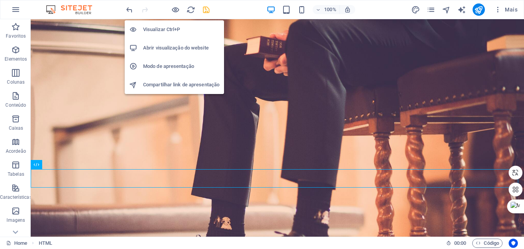
click at [177, 48] on h6 "Abrir visualização do website" at bounding box center [181, 47] width 76 height 9
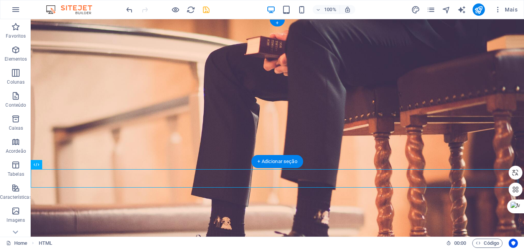
click at [226, 140] on figure at bounding box center [277, 128] width 493 height 218
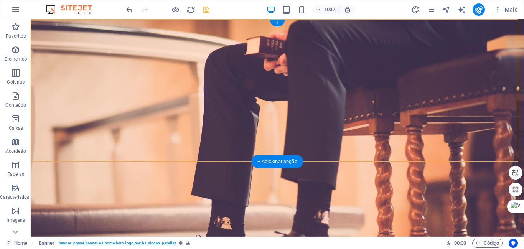
click at [204, 150] on figure at bounding box center [277, 128] width 493 height 218
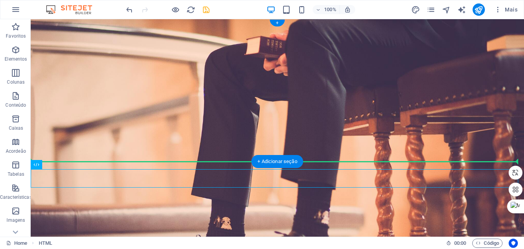
drag, startPoint x: 196, startPoint y: 173, endPoint x: 196, endPoint y: 142, distance: 31.1
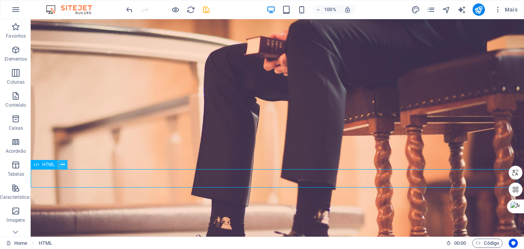
click at [63, 163] on icon at bounding box center [63, 165] width 4 height 8
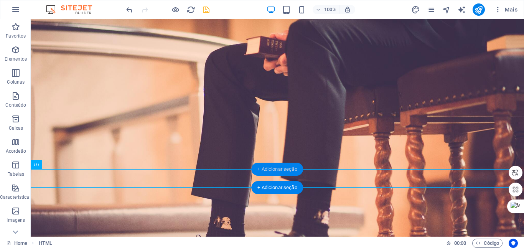
click at [277, 167] on div "+ Adicionar seção" at bounding box center [277, 169] width 52 height 13
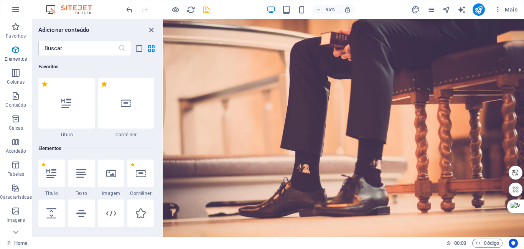
scroll to position [1343, 0]
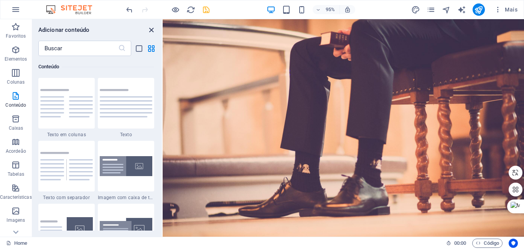
drag, startPoint x: 150, startPoint y: 27, endPoint x: 173, endPoint y: 111, distance: 86.9
click at [150, 27] on icon "close panel" at bounding box center [151, 30] width 9 height 9
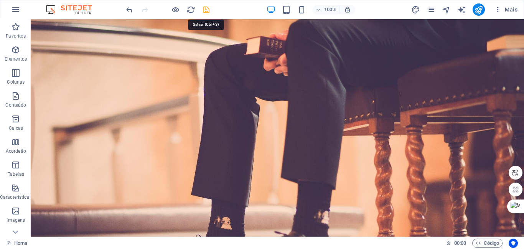
click at [208, 9] on icon "save" at bounding box center [206, 9] width 9 height 9
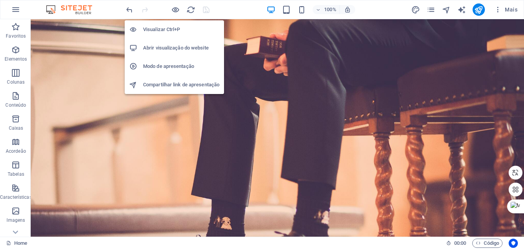
click at [179, 45] on h6 "Abrir visualização do website" at bounding box center [181, 47] width 76 height 9
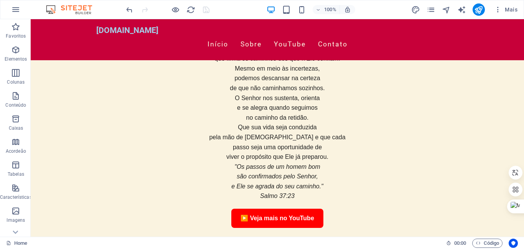
scroll to position [490, 0]
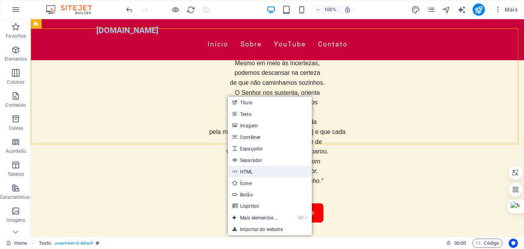
click at [244, 170] on link "HTML" at bounding box center [270, 172] width 84 height 12
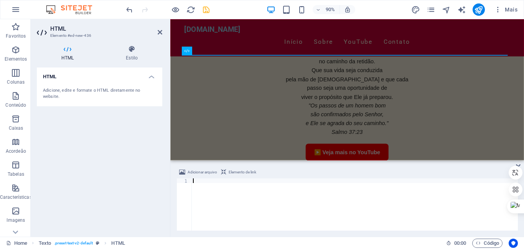
scroll to position [8, 0]
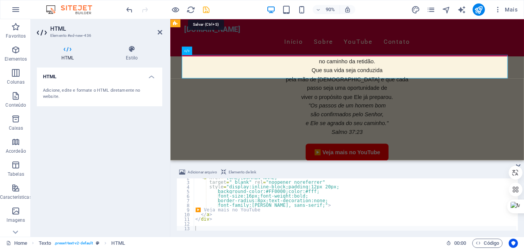
click at [206, 8] on icon "save" at bounding box center [206, 9] width 9 height 9
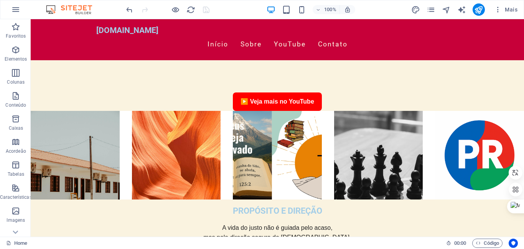
scroll to position [375, 0]
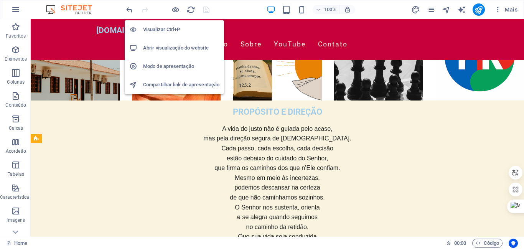
click at [181, 49] on h6 "Abrir visualização do website" at bounding box center [181, 47] width 76 height 9
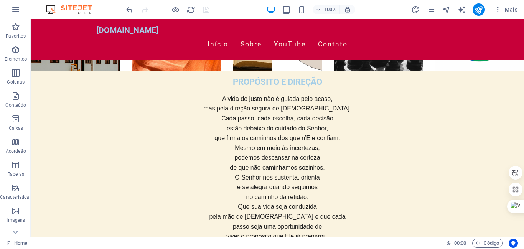
scroll to position [407, 0]
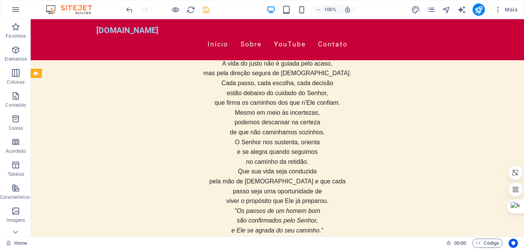
scroll to position [422, 0]
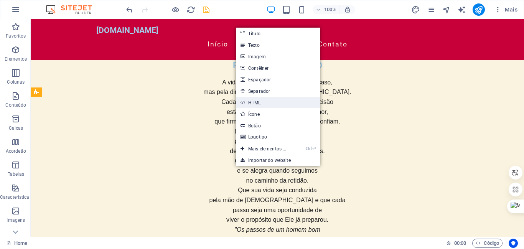
click at [258, 102] on link "HTML" at bounding box center [278, 103] width 84 height 12
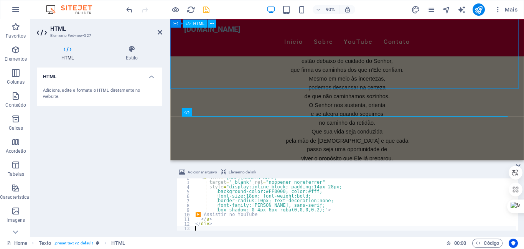
scroll to position [8, 0]
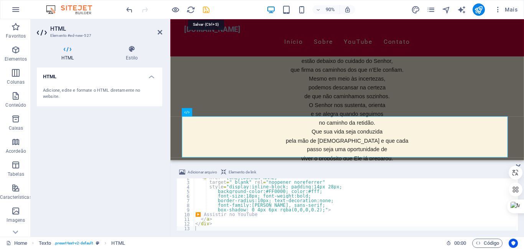
click at [208, 11] on icon "save" at bounding box center [206, 9] width 9 height 9
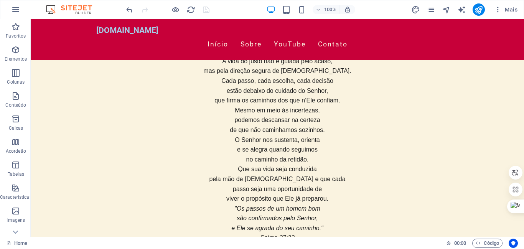
scroll to position [432, 0]
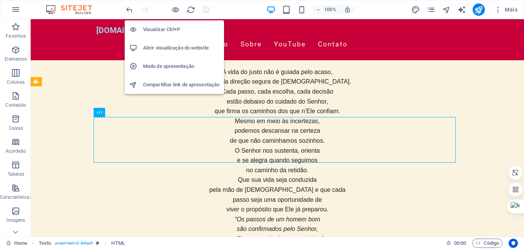
click at [188, 47] on h6 "Abrir visualização do website" at bounding box center [181, 47] width 76 height 9
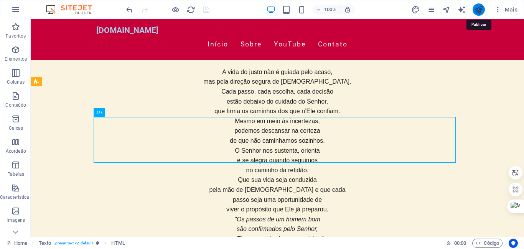
click at [0, 0] on icon "publish" at bounding box center [0, 0] width 0 height 0
